Goal: Information Seeking & Learning: Find specific fact

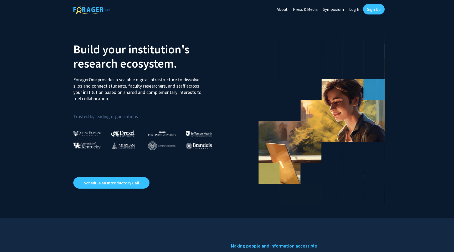
click at [354, 9] on link "Log In" at bounding box center [355, 9] width 17 height 18
select select
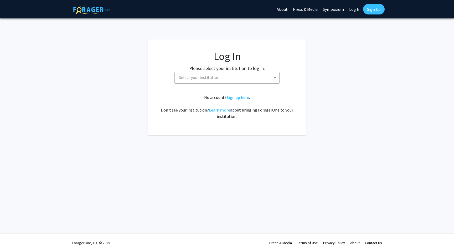
click at [221, 73] on span "Select your institution" at bounding box center [228, 77] width 102 height 11
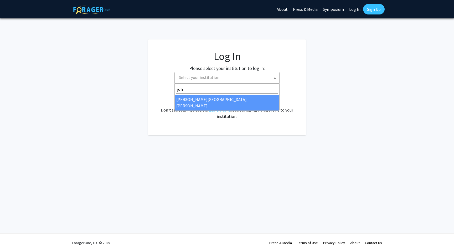
type input "joh"
select select "1"
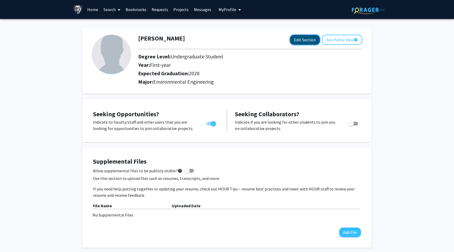
click at [311, 36] on button "Edit Section" at bounding box center [305, 40] width 30 height 10
select select "first-year"
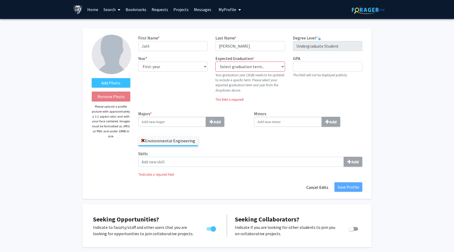
click at [189, 120] on input "Majors * Add" at bounding box center [172, 122] width 68 height 10
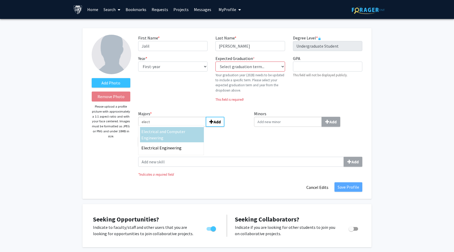
type input "elect"
click at [186, 134] on div "Elect rical and Computer Engineering" at bounding box center [171, 134] width 61 height 13
click at [186, 127] on input "elect" at bounding box center [172, 122] width 68 height 10
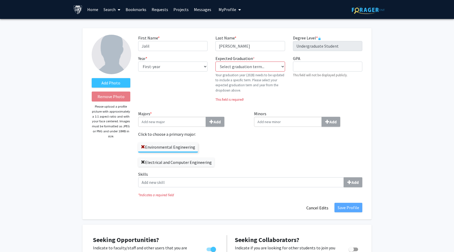
click at [142, 163] on span at bounding box center [143, 162] width 4 height 4
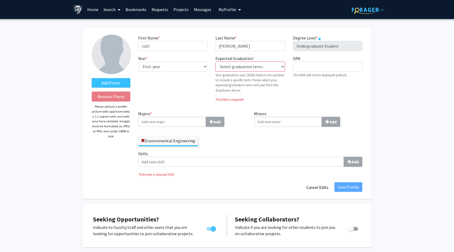
click at [153, 126] on input "Majors * Add" at bounding box center [172, 122] width 68 height 10
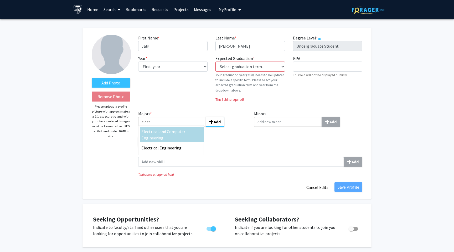
type input "elect"
click at [166, 145] on span "rical Engineering" at bounding box center [166, 147] width 31 height 5
click at [166, 127] on input "elect" at bounding box center [172, 122] width 68 height 10
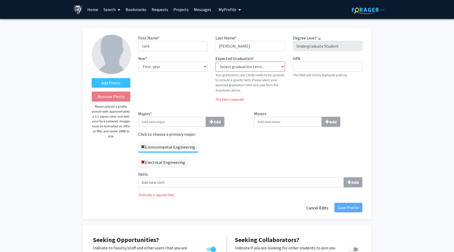
click at [143, 148] on span at bounding box center [143, 147] width 4 height 4
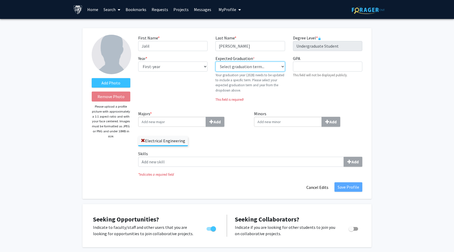
click at [259, 65] on select "Select graduation term... Previous: 2028 (Please select a specific term) Spring…" at bounding box center [249, 66] width 69 height 10
select select "42: spring_2028"
click at [215, 61] on select "Select graduation term... Previous: 2028 (Please select a specific term) Spring…" at bounding box center [249, 66] width 69 height 10
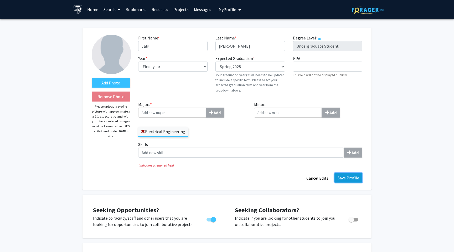
click at [350, 178] on button "Save Profile" at bounding box center [349, 177] width 28 height 9
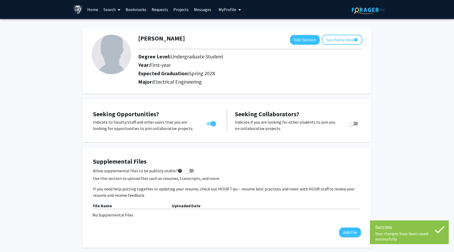
click at [92, 7] on link "Home" at bounding box center [93, 9] width 16 height 18
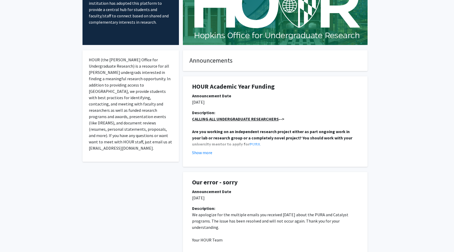
scroll to position [55, 0]
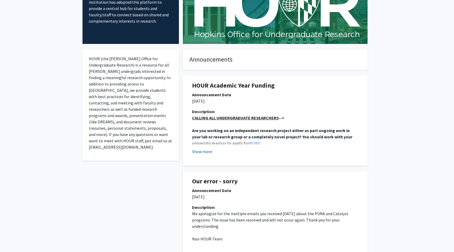
click at [203, 153] on button "Show more" at bounding box center [202, 151] width 20 height 6
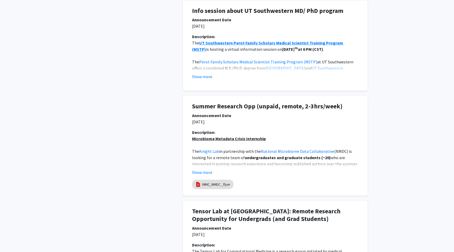
scroll to position [526, 0]
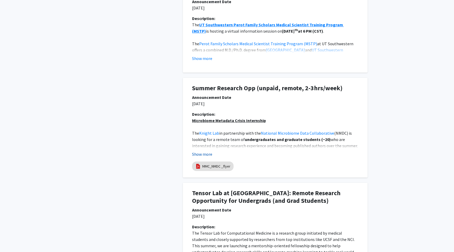
click at [206, 155] on button "Show more" at bounding box center [202, 154] width 20 height 6
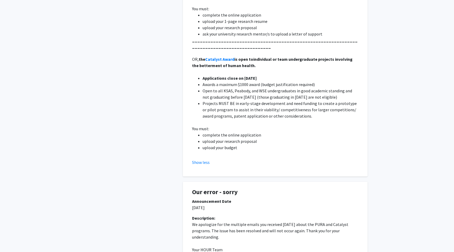
scroll to position [0, 0]
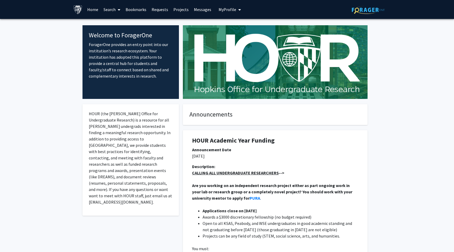
click at [112, 9] on link "Search" at bounding box center [112, 9] width 22 height 18
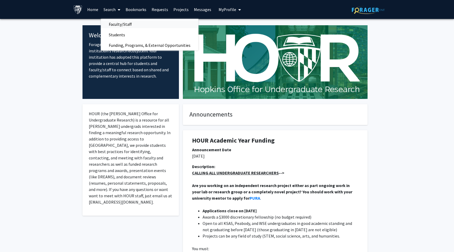
click at [123, 25] on span "Faculty/Staff" at bounding box center [120, 24] width 39 height 11
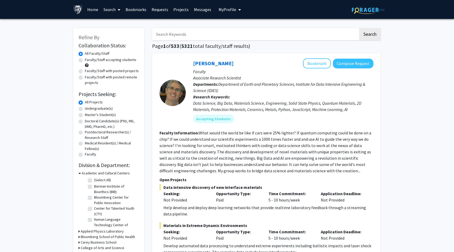
click at [172, 34] on input "Search Keywords" at bounding box center [255, 34] width 206 height 12
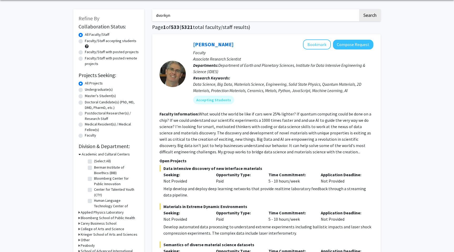
scroll to position [21, 0]
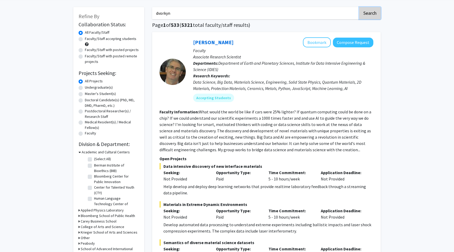
click at [362, 10] on button "Search" at bounding box center [370, 13] width 22 height 12
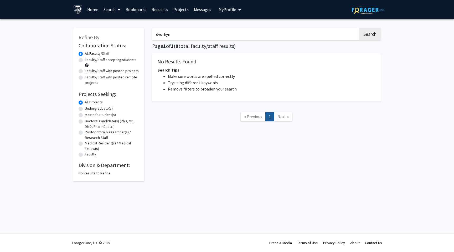
click at [205, 29] on input "dvorkyn" at bounding box center [255, 34] width 206 height 12
click at [199, 32] on input "dvorkyn" at bounding box center [255, 34] width 206 height 12
type input "dvorkin"
click at [359, 28] on button "Search" at bounding box center [370, 34] width 22 height 12
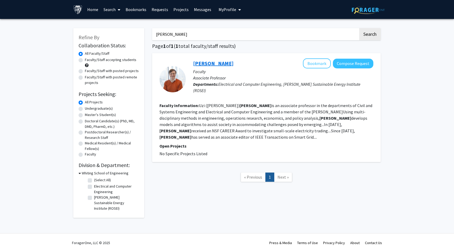
click at [207, 64] on link "Uzi Dvorkin" at bounding box center [213, 63] width 40 height 7
